Goal: Information Seeking & Learning: Learn about a topic

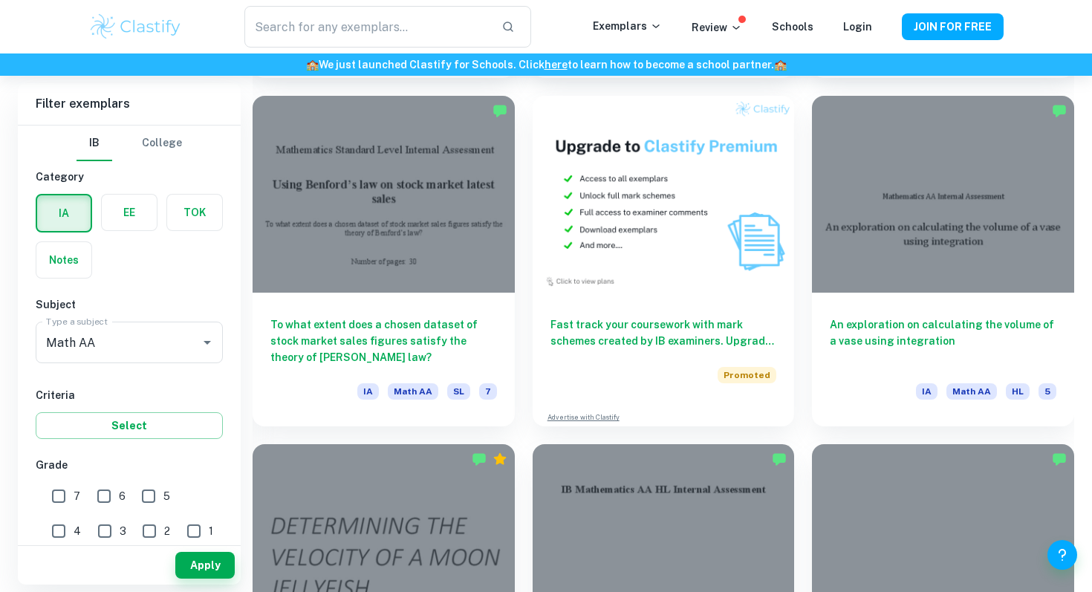
scroll to position [2842, 0]
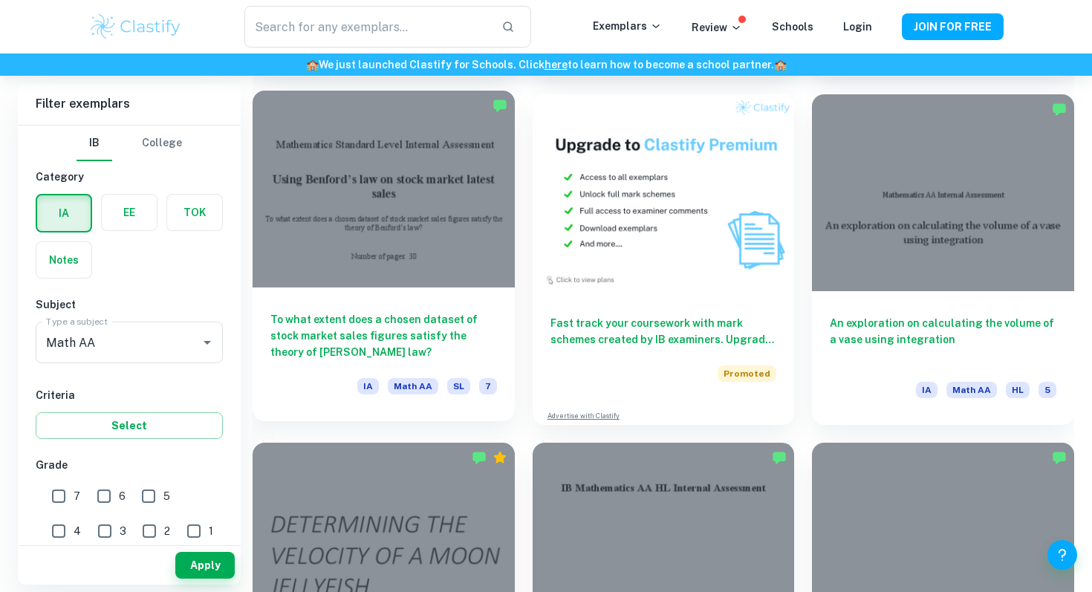
click at [399, 323] on h6 "To what extent does a chosen dataset of stock market sales figures satisfy the …" at bounding box center [383, 335] width 227 height 49
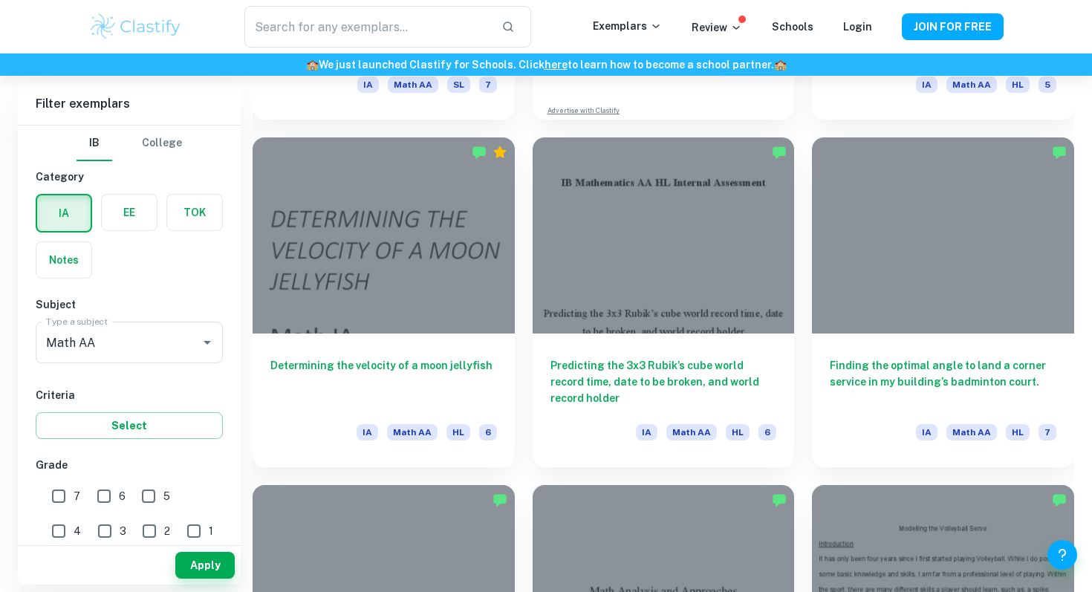
scroll to position [3146, 0]
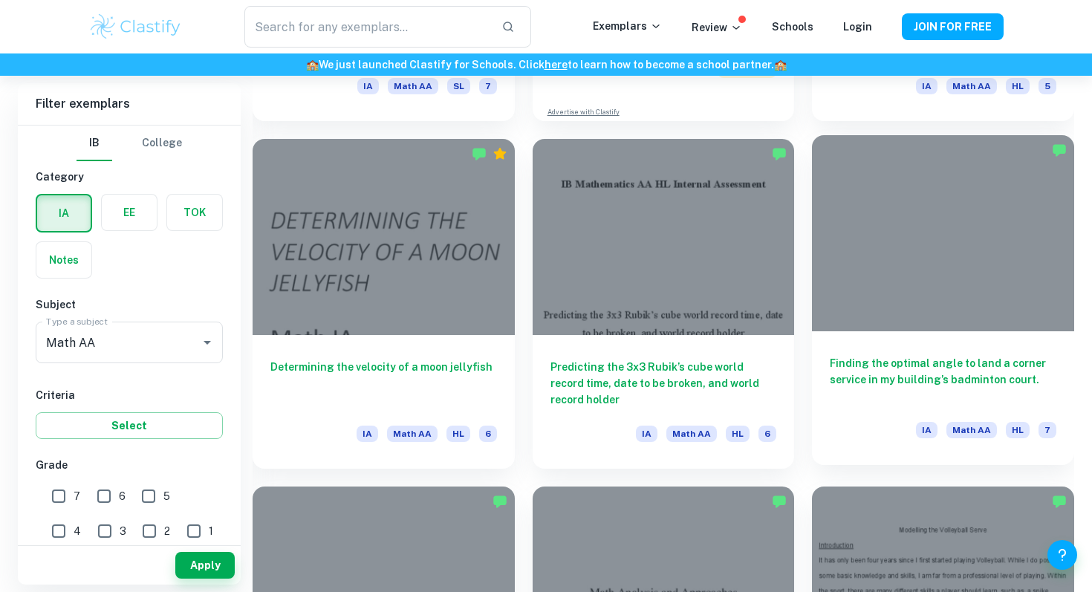
click at [858, 333] on div "Finding the optimal angle to land a corner service in my building’s badminton c…" at bounding box center [943, 398] width 262 height 134
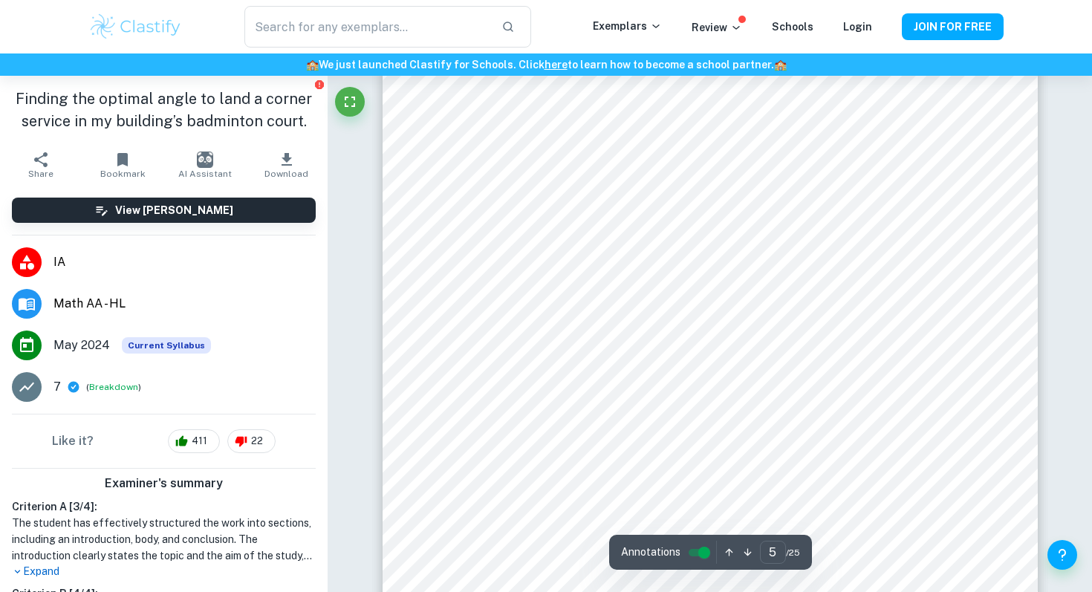
scroll to position [4293, 0]
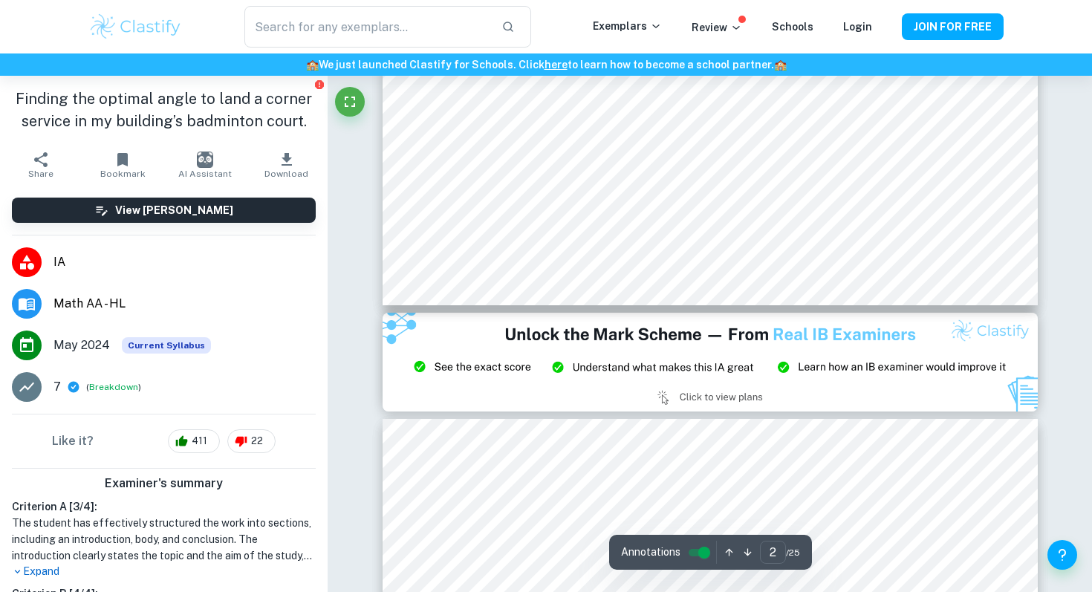
type input "3"
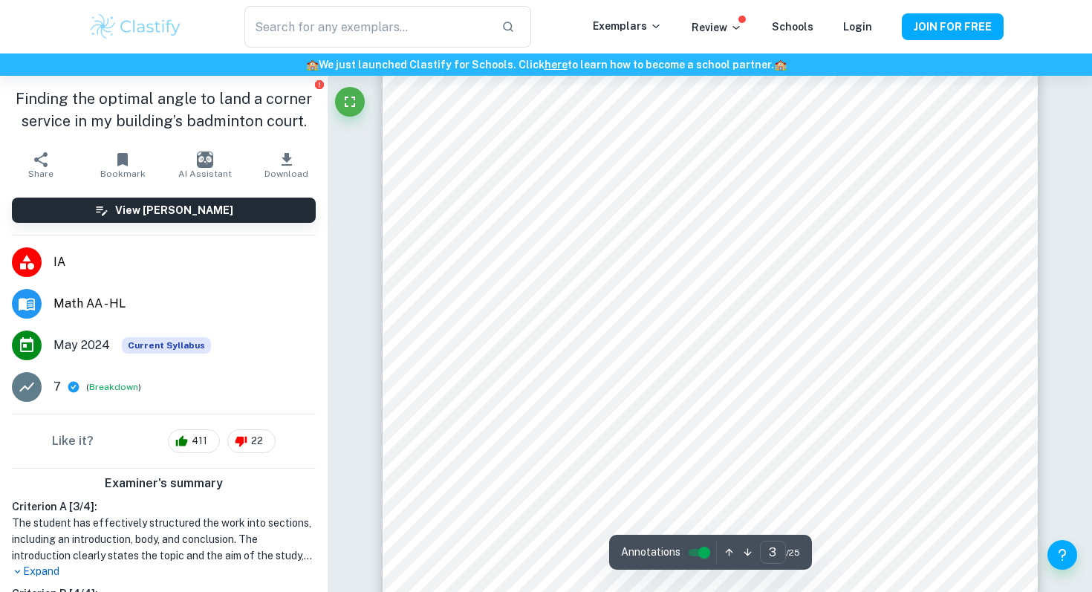
scroll to position [2366, 0]
